Goal: Task Accomplishment & Management: Complete application form

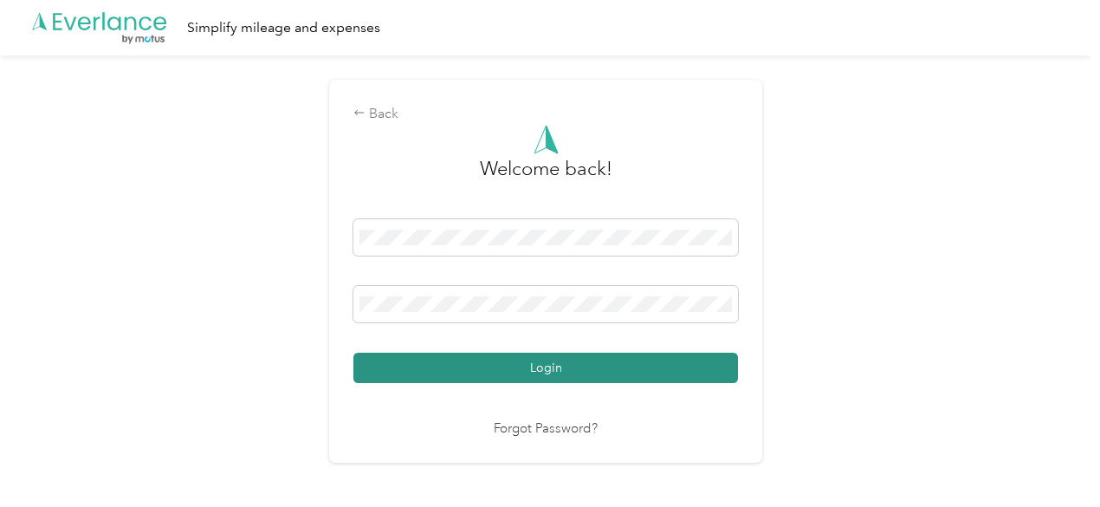
click at [500, 367] on button "Login" at bounding box center [546, 368] width 385 height 30
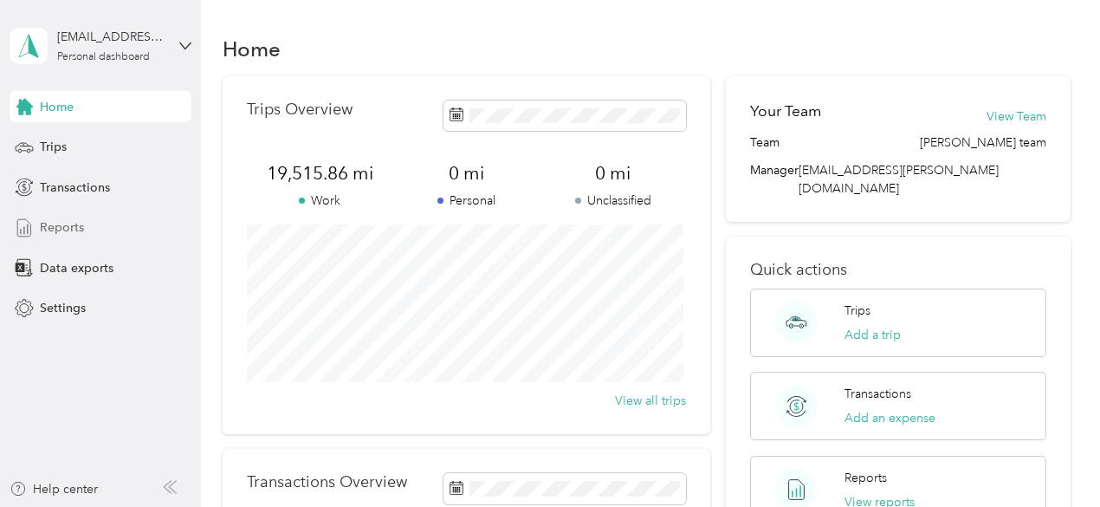
click at [66, 221] on span "Reports" at bounding box center [62, 227] width 44 height 18
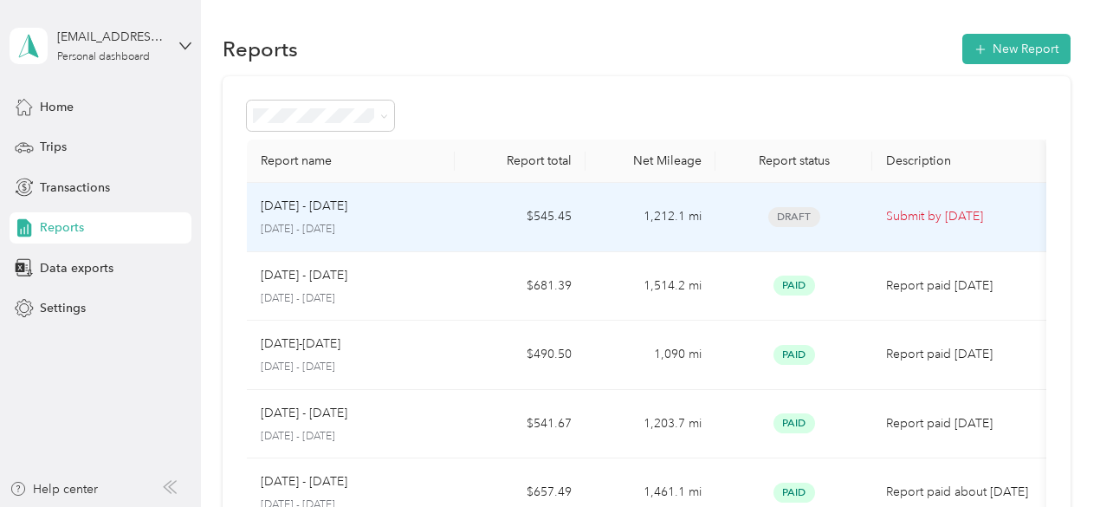
click at [275, 226] on p "[DATE] - [DATE]" at bounding box center [351, 230] width 181 height 16
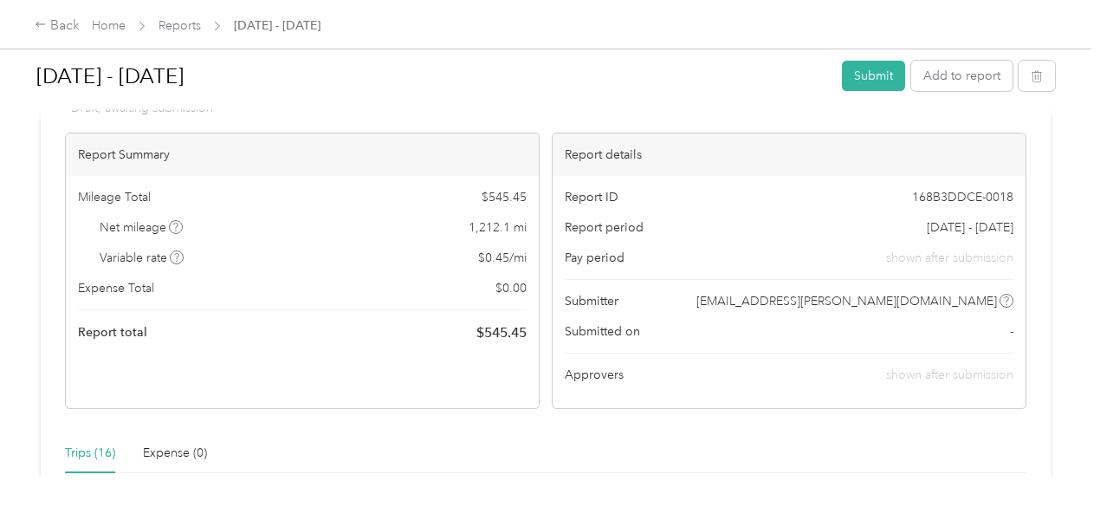
scroll to position [113, 0]
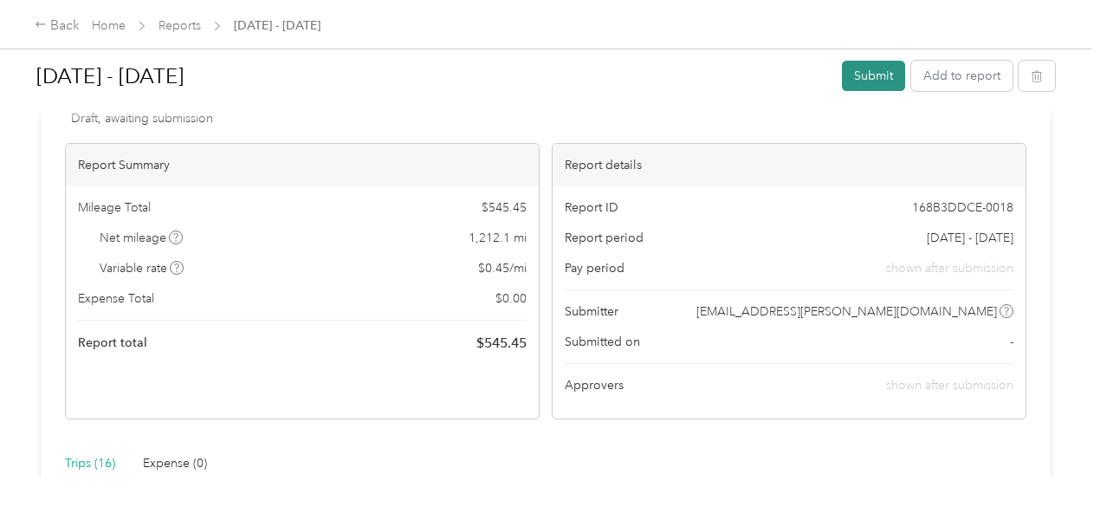
click at [885, 74] on button "Submit" at bounding box center [873, 76] width 63 height 30
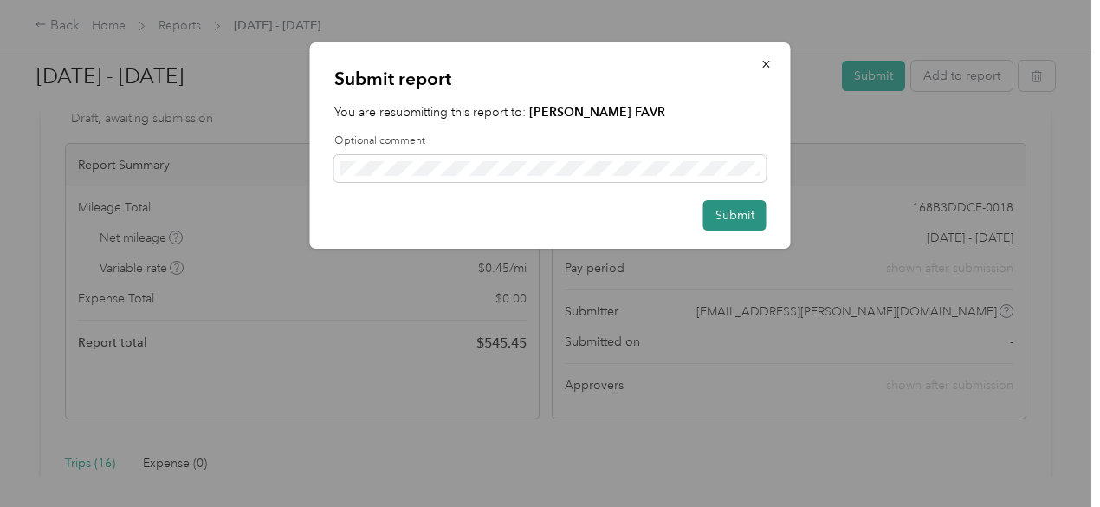
click at [757, 217] on button "Submit" at bounding box center [735, 215] width 63 height 30
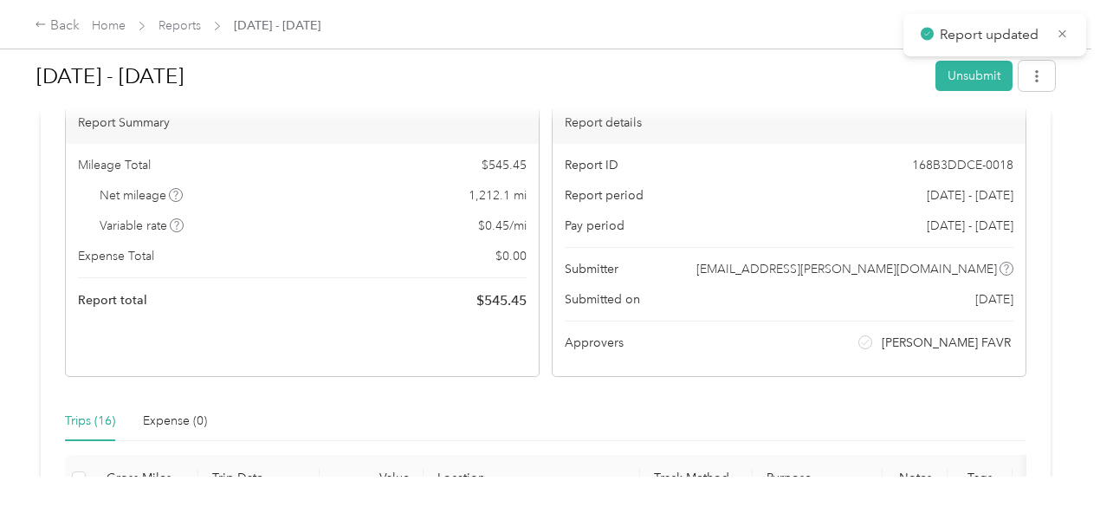
scroll to position [137, 0]
